Goal: Contribute content

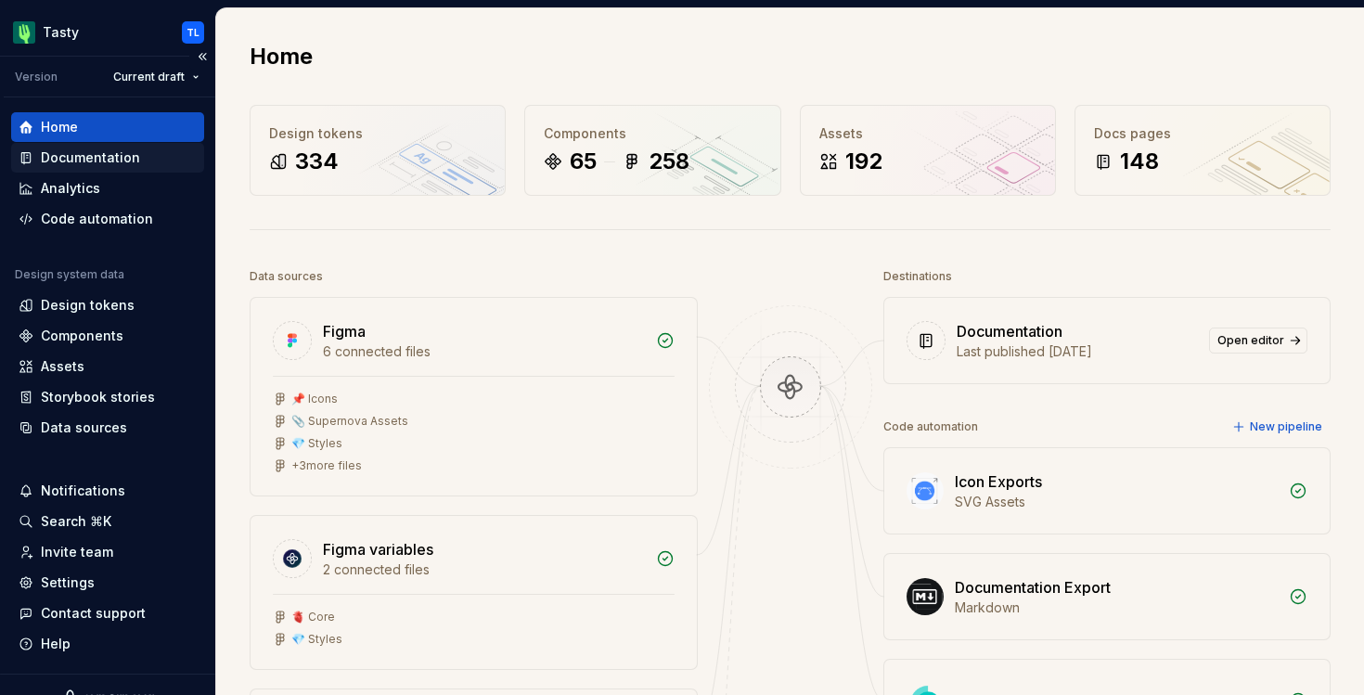
click at [107, 150] on div "Documentation" at bounding box center [90, 157] width 99 height 19
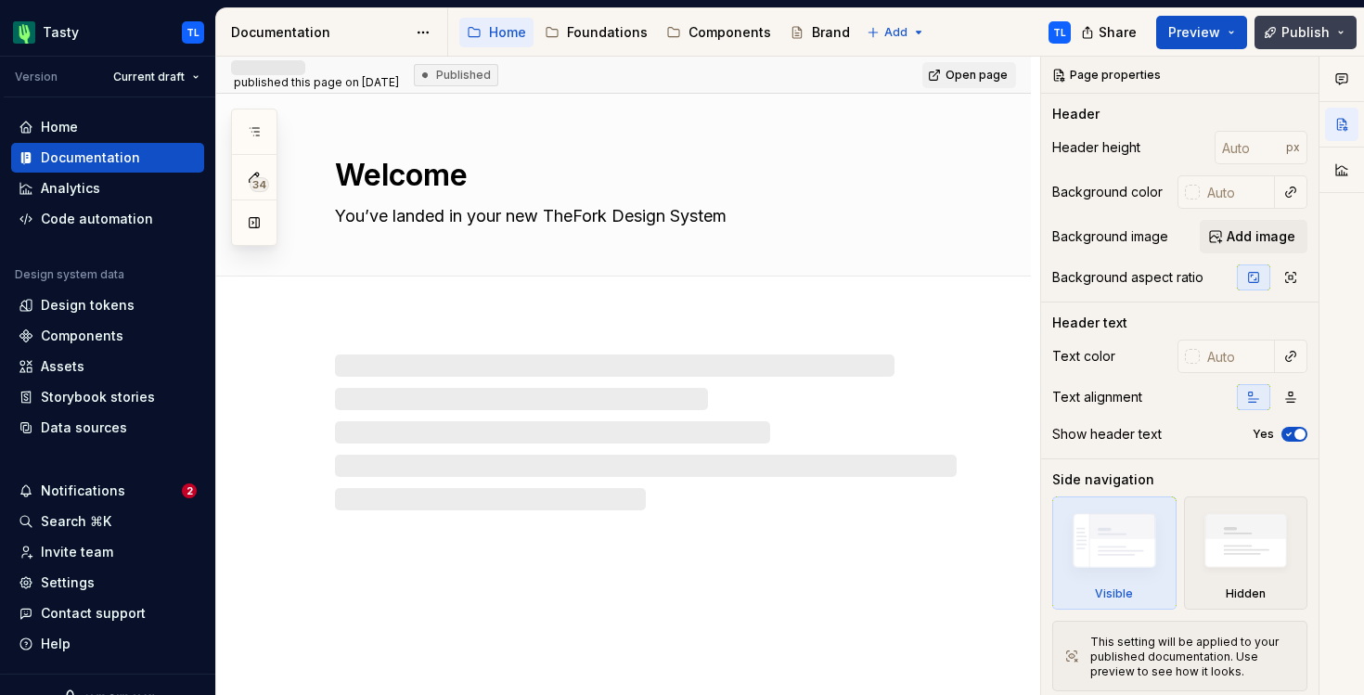
click at [1346, 28] on button "Publish" at bounding box center [1306, 32] width 102 height 33
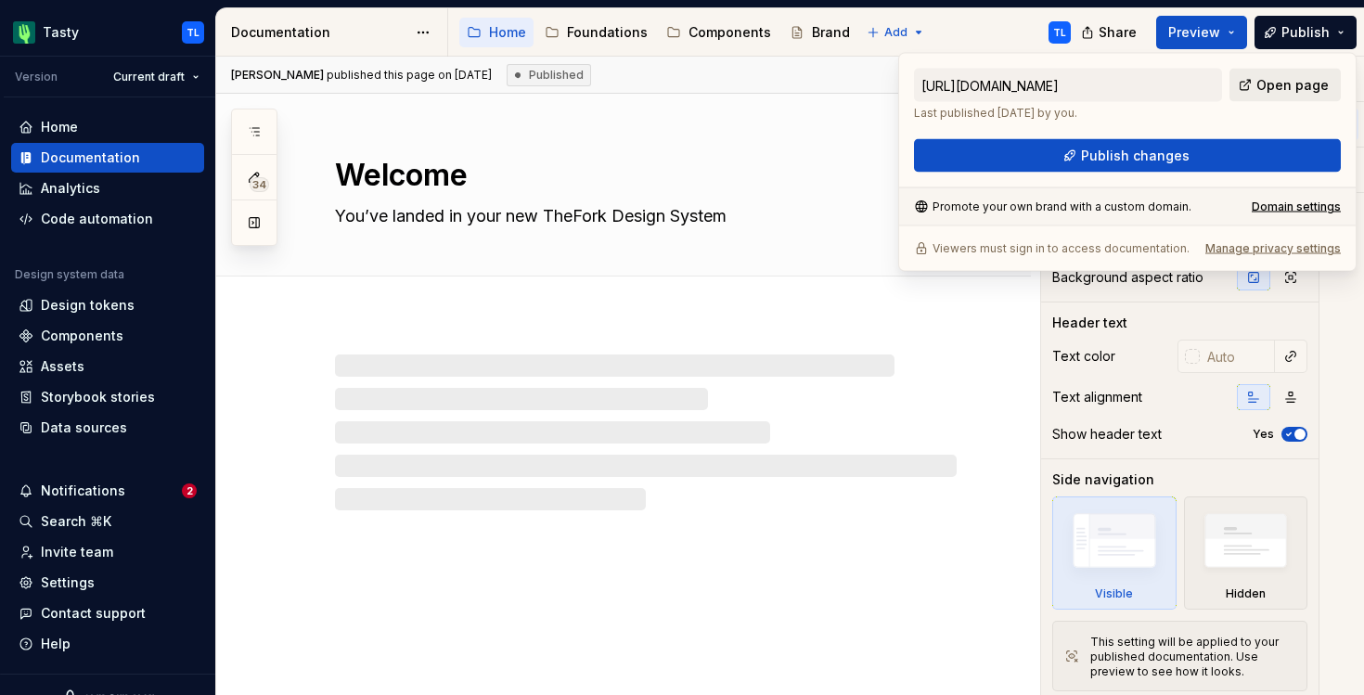
click at [1283, 84] on span "Open page" at bounding box center [1293, 85] width 72 height 19
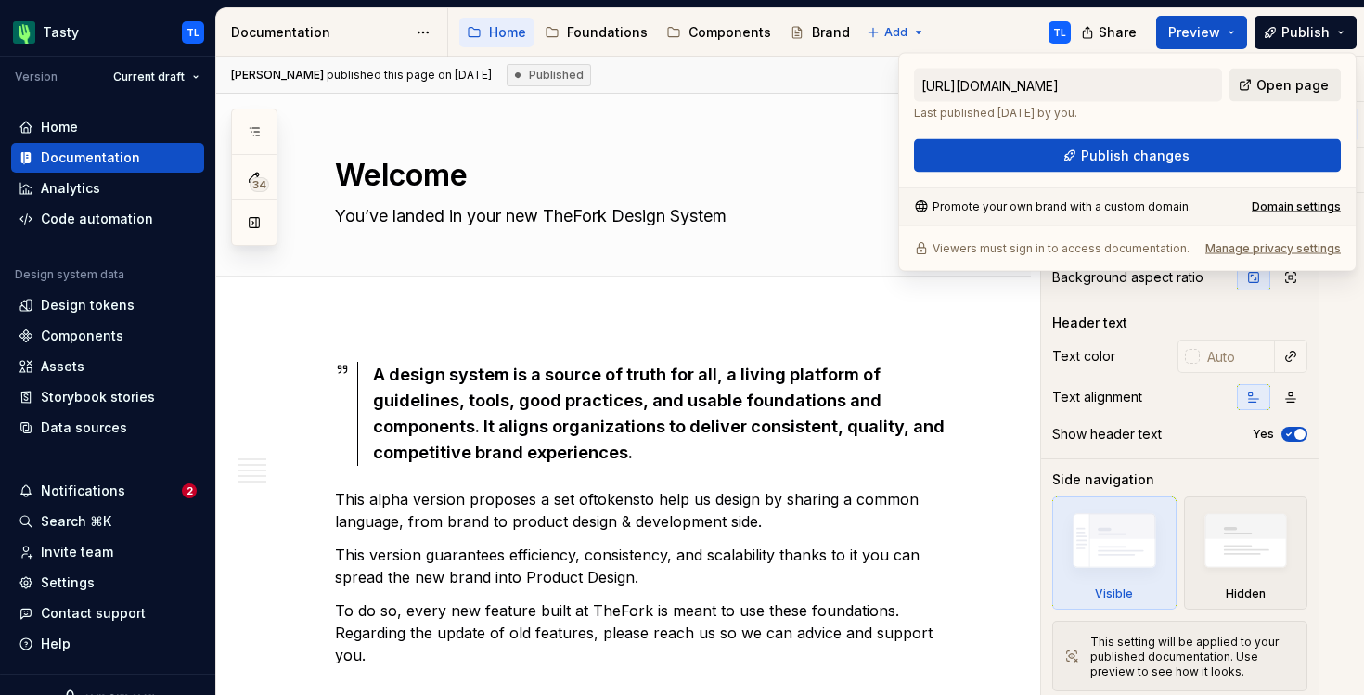
type textarea "*"
